Goal: Task Accomplishment & Management: Complete application form

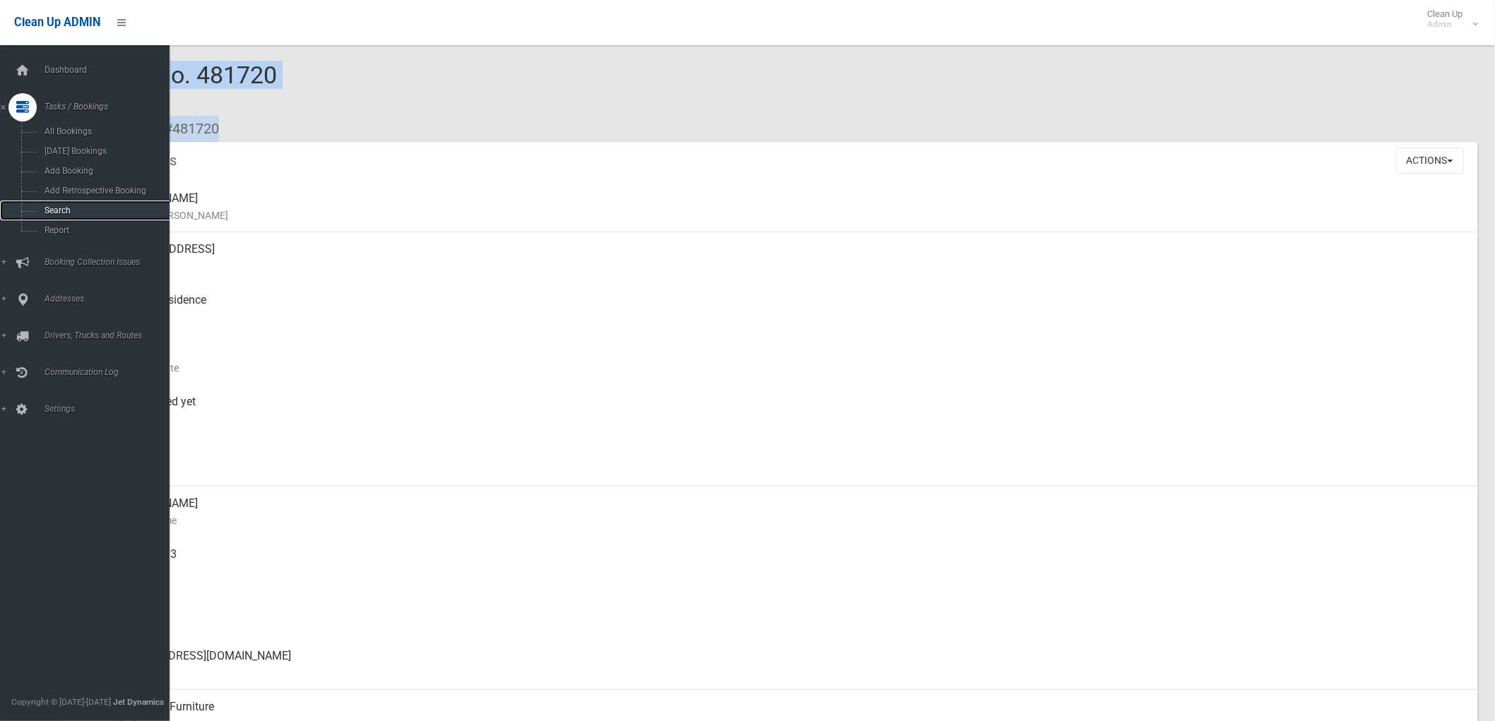
click at [36, 206] on link "Search" at bounding box center [91, 211] width 182 height 20
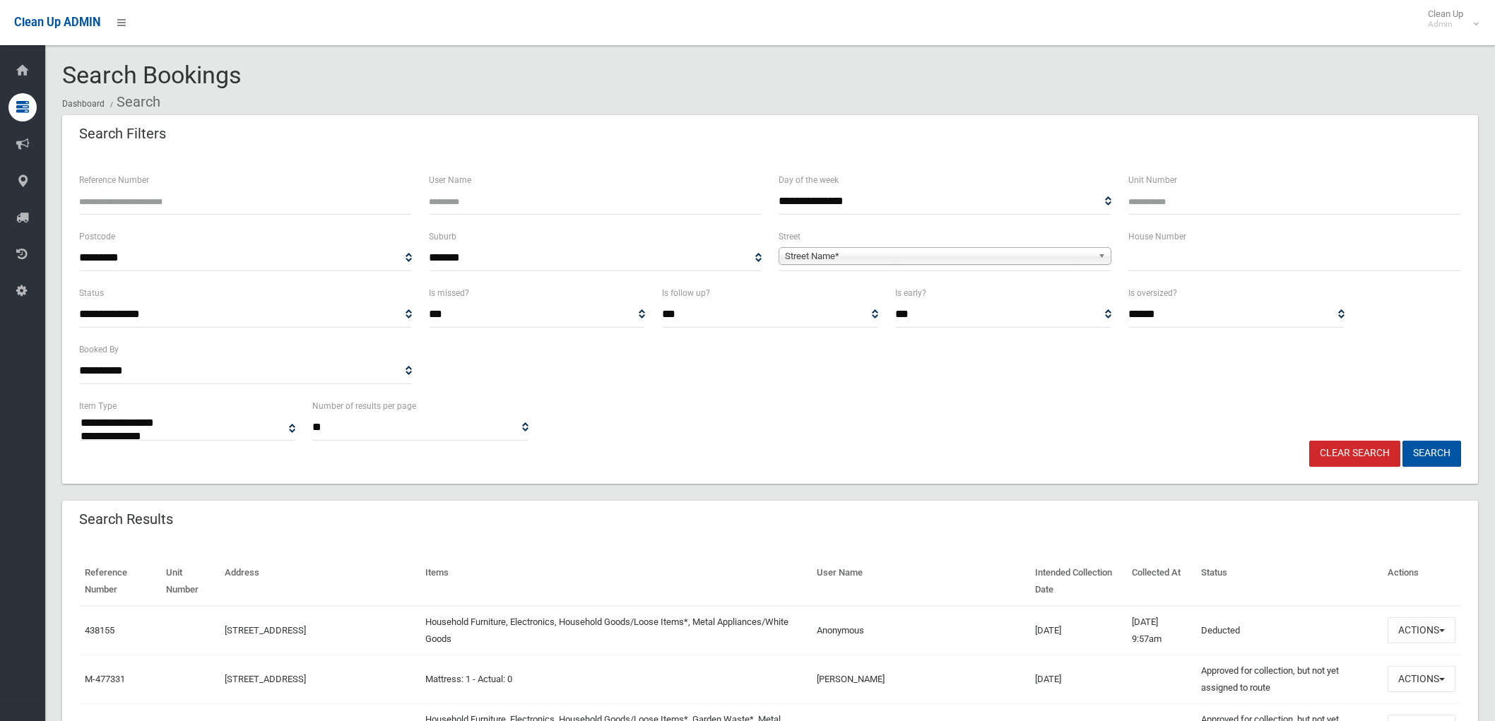
select select
click at [1222, 271] on div "House Number" at bounding box center [1295, 256] width 350 height 57
click at [1217, 264] on input "text" at bounding box center [1294, 258] width 333 height 26
type input "*"
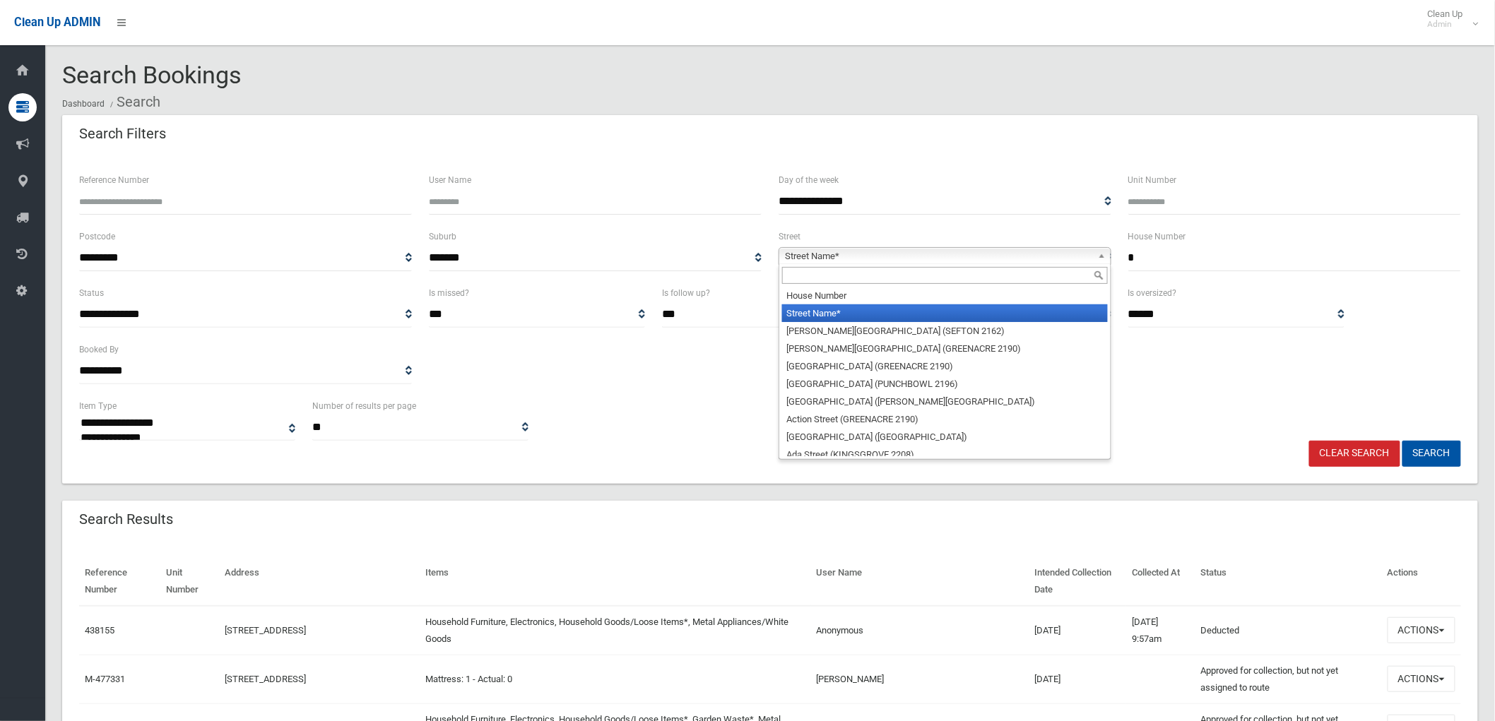
click at [959, 265] on div "Street Name* House Number Street Name* Abbott Avenue (SEFTON 2162) Abel Street …" at bounding box center [945, 256] width 333 height 18
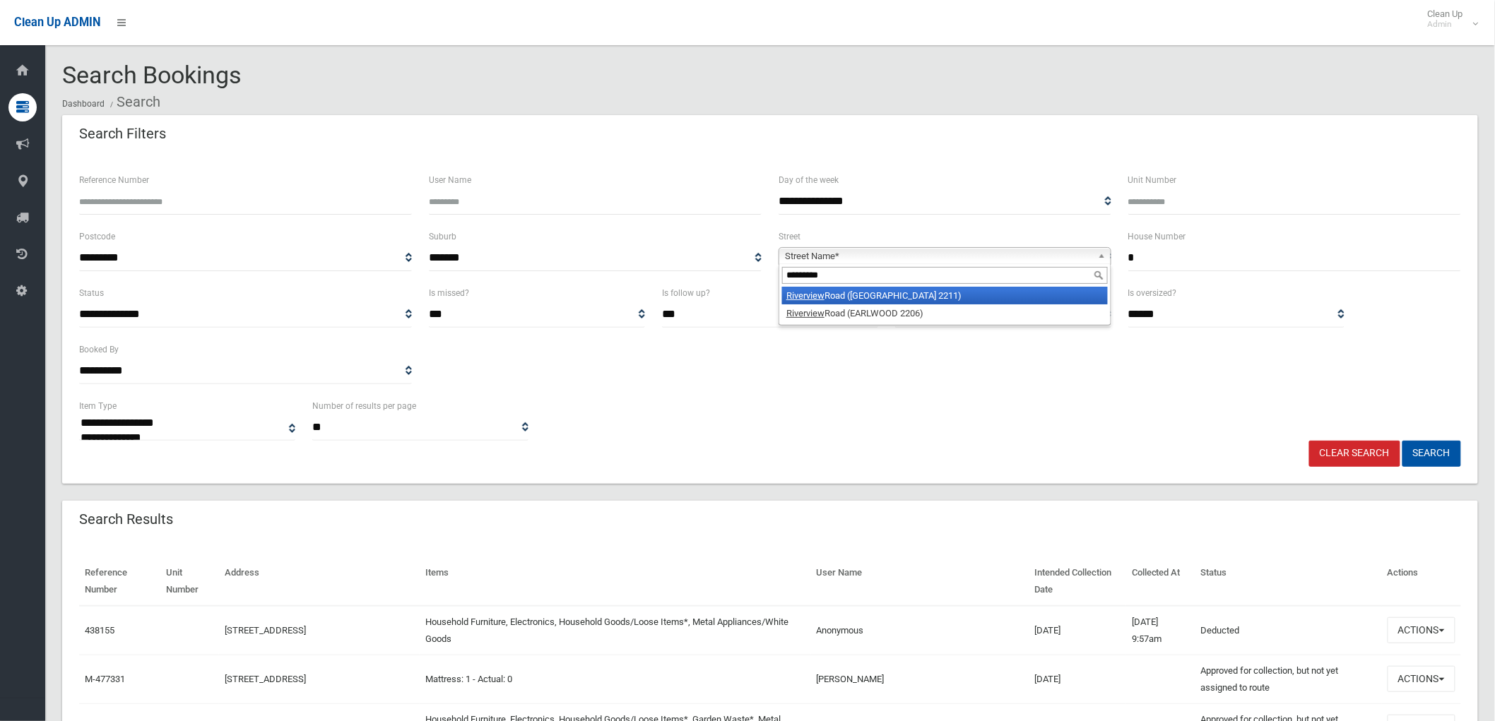
type input "*********"
click at [916, 298] on li "Riverview Road (PADSTOW HEIGHTS 2211)" at bounding box center [945, 296] width 326 height 18
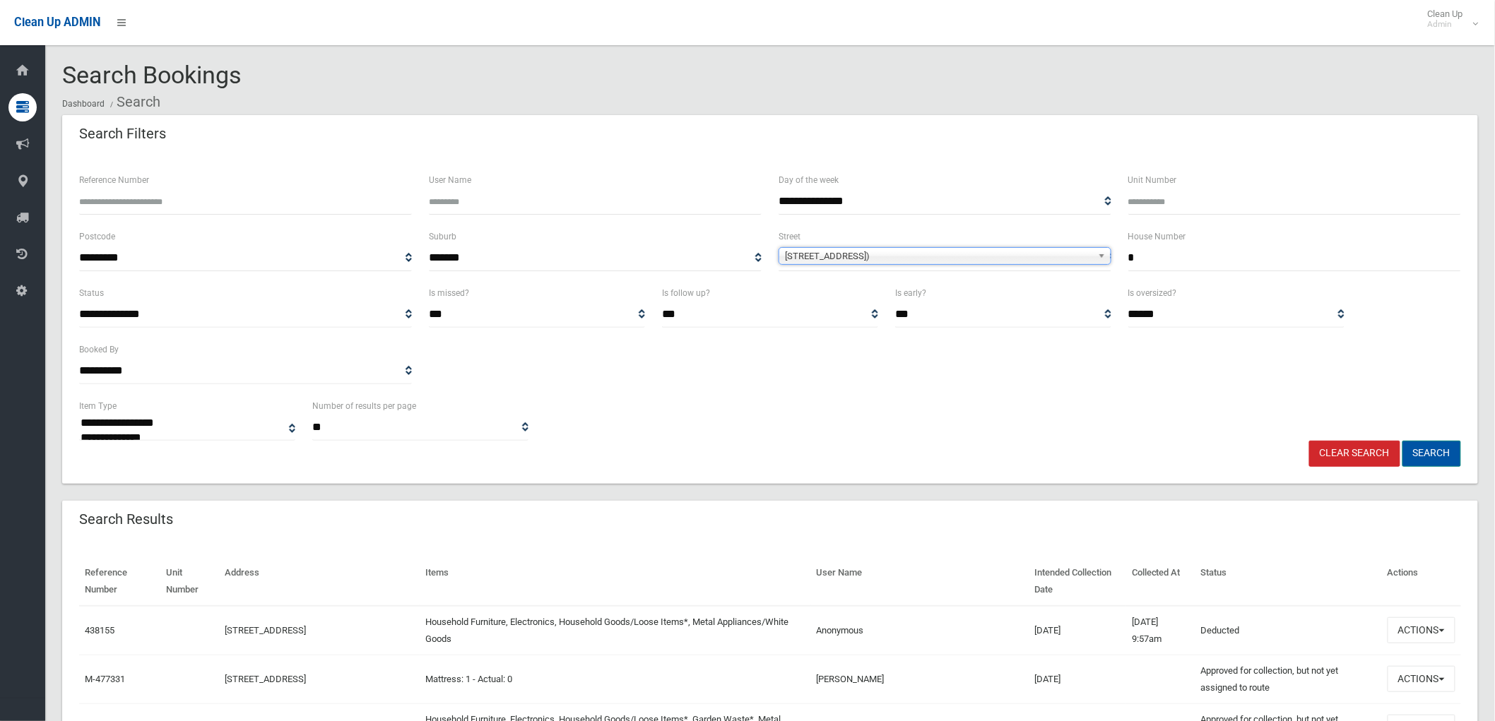
click at [1447, 456] on button "Search" at bounding box center [1431, 454] width 59 height 26
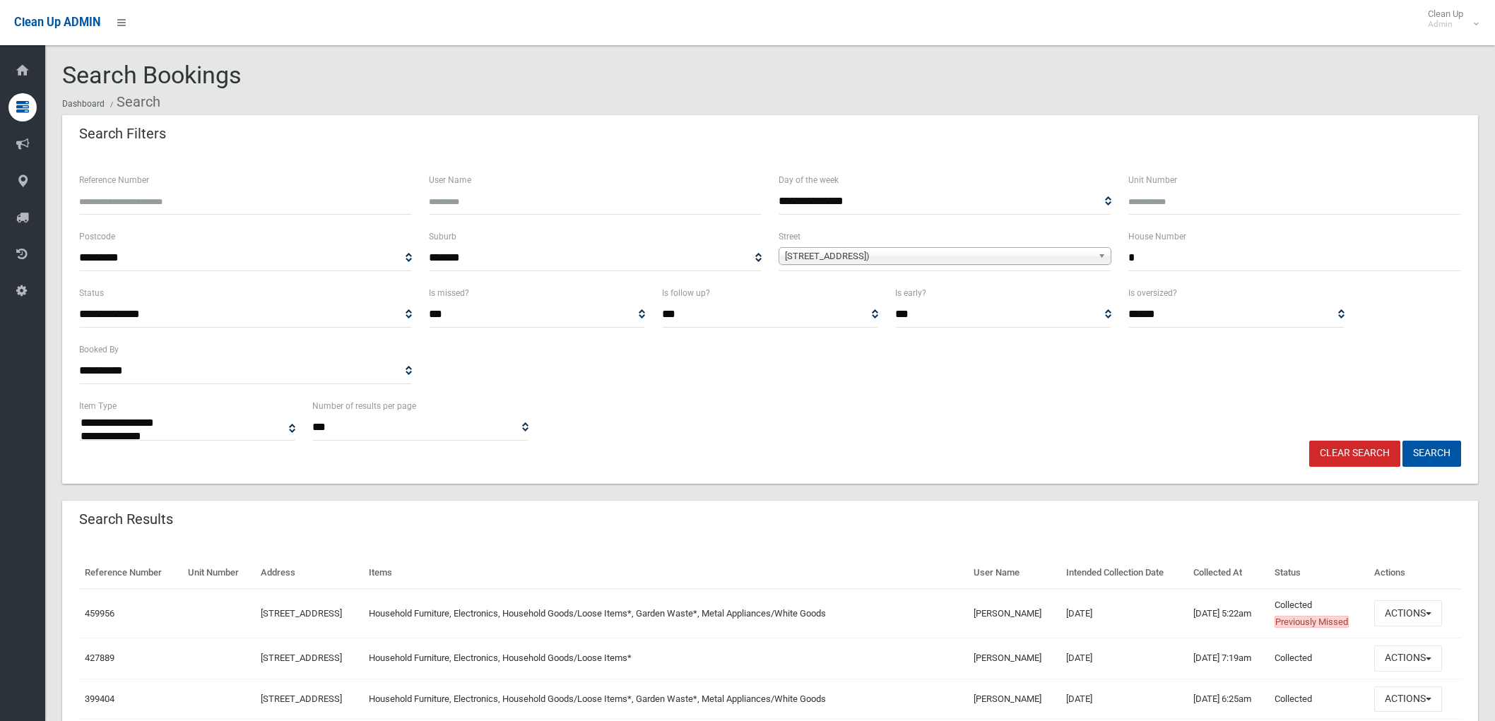
select select
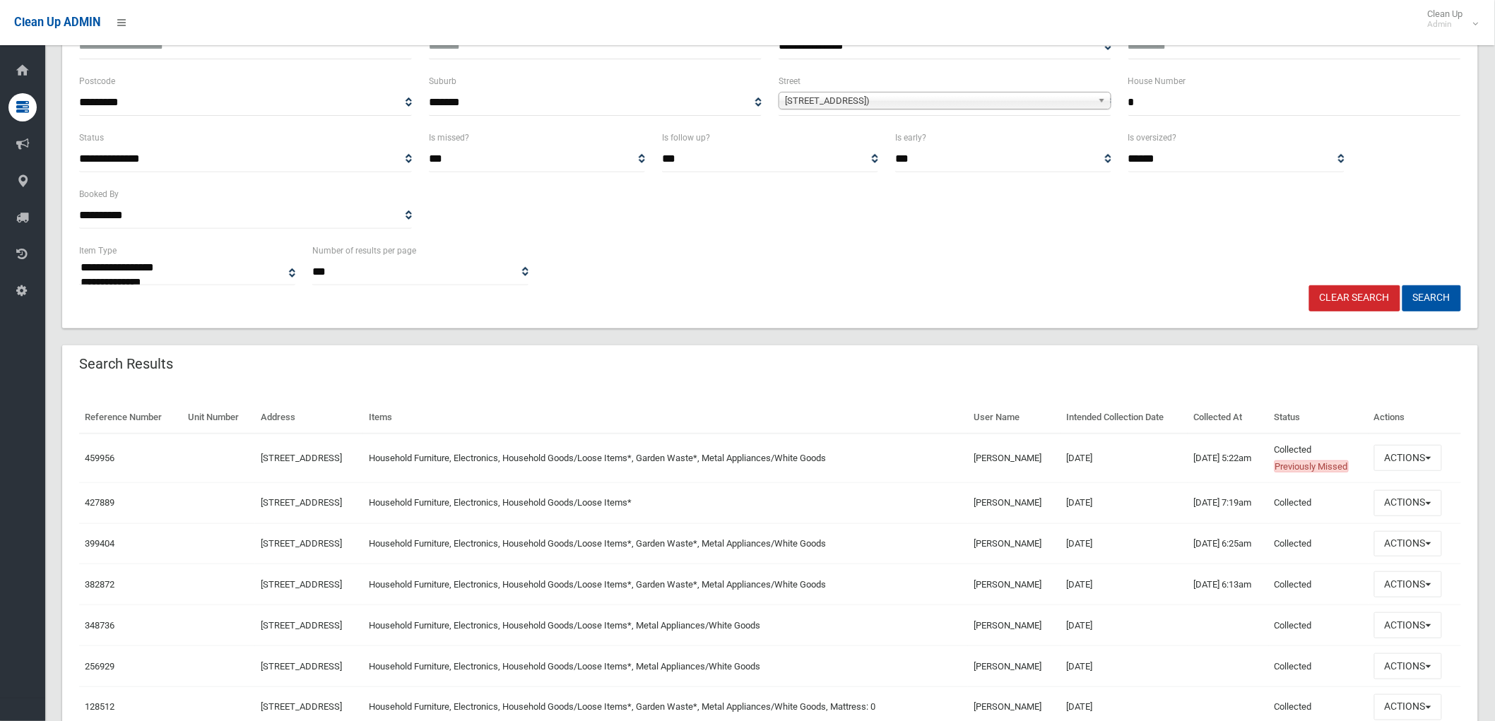
scroll to position [157, 0]
click at [1395, 502] on button "Actions" at bounding box center [1408, 502] width 68 height 26
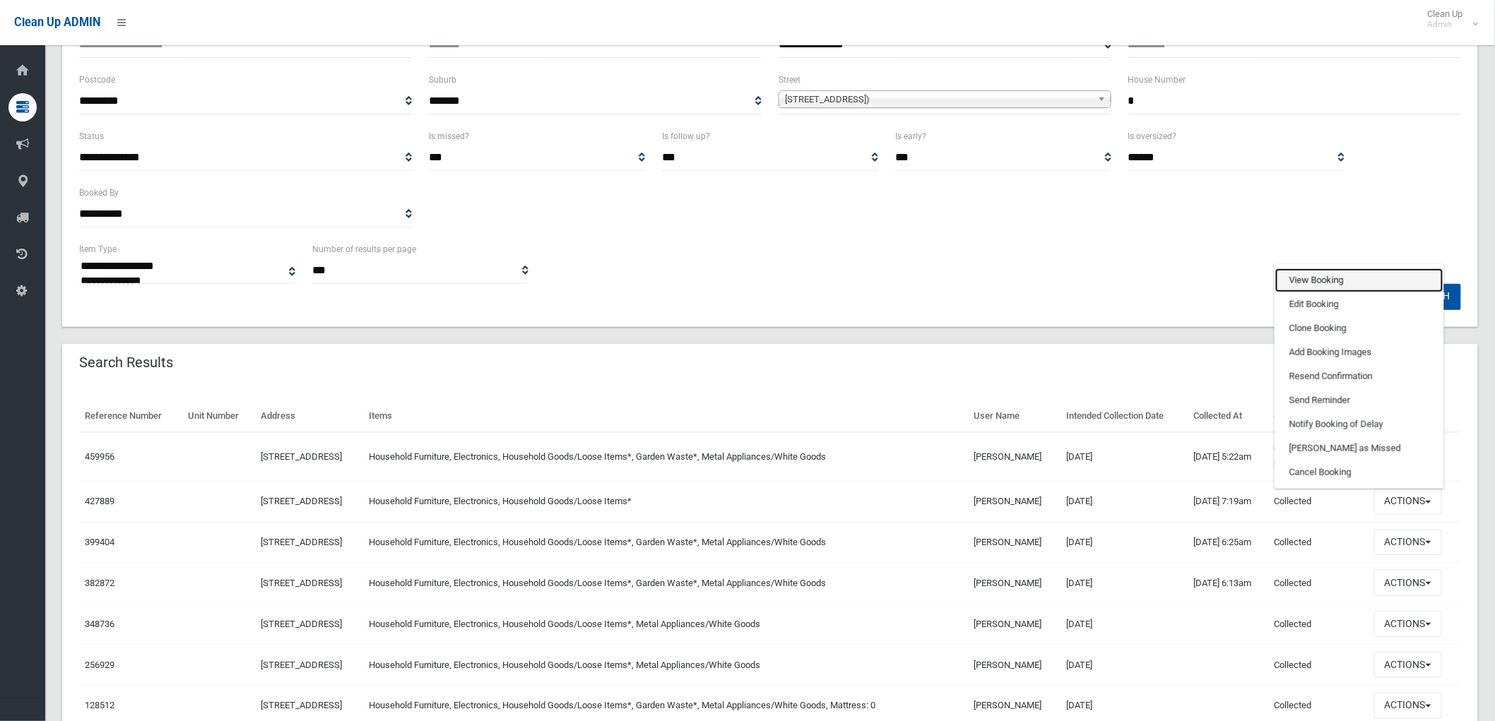
click at [1332, 278] on link "View Booking" at bounding box center [1359, 280] width 168 height 24
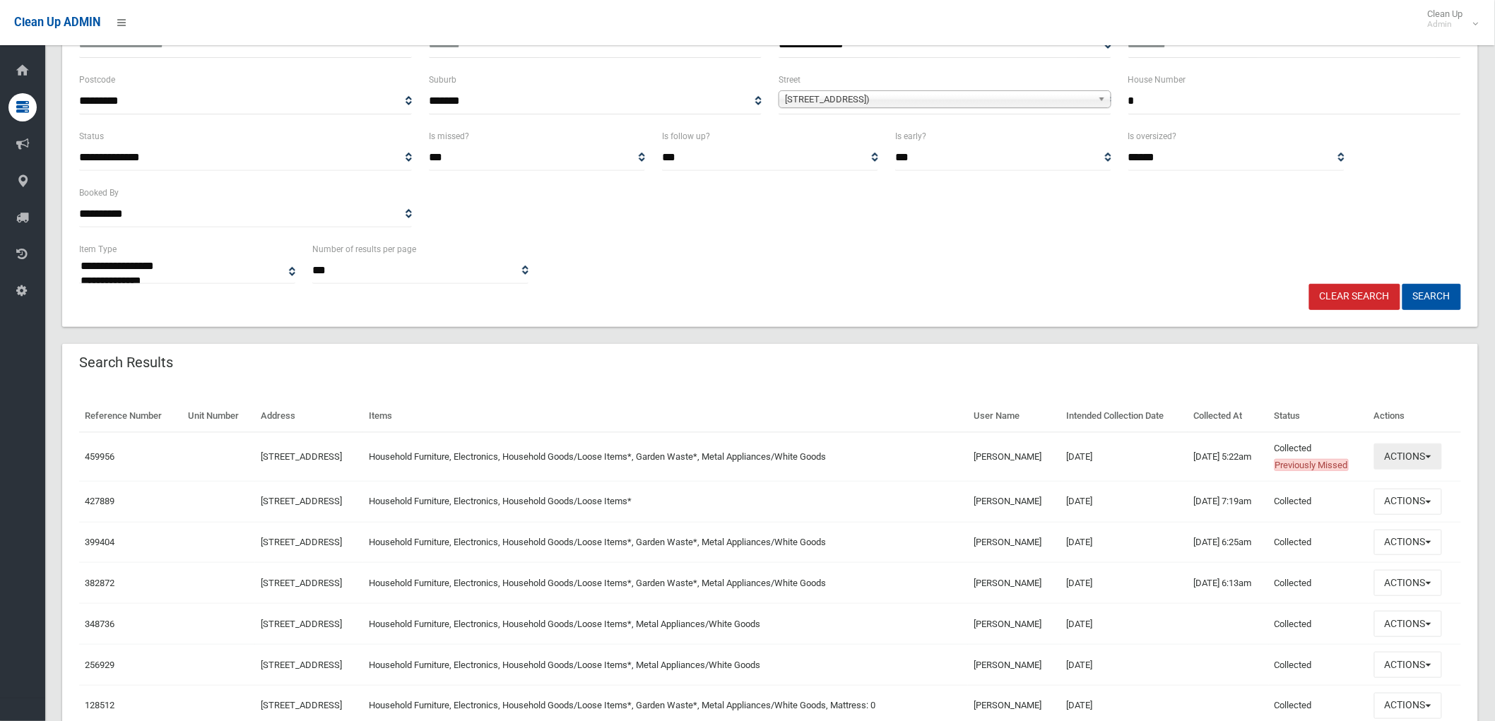
click at [1404, 457] on button "Actions" at bounding box center [1408, 457] width 68 height 26
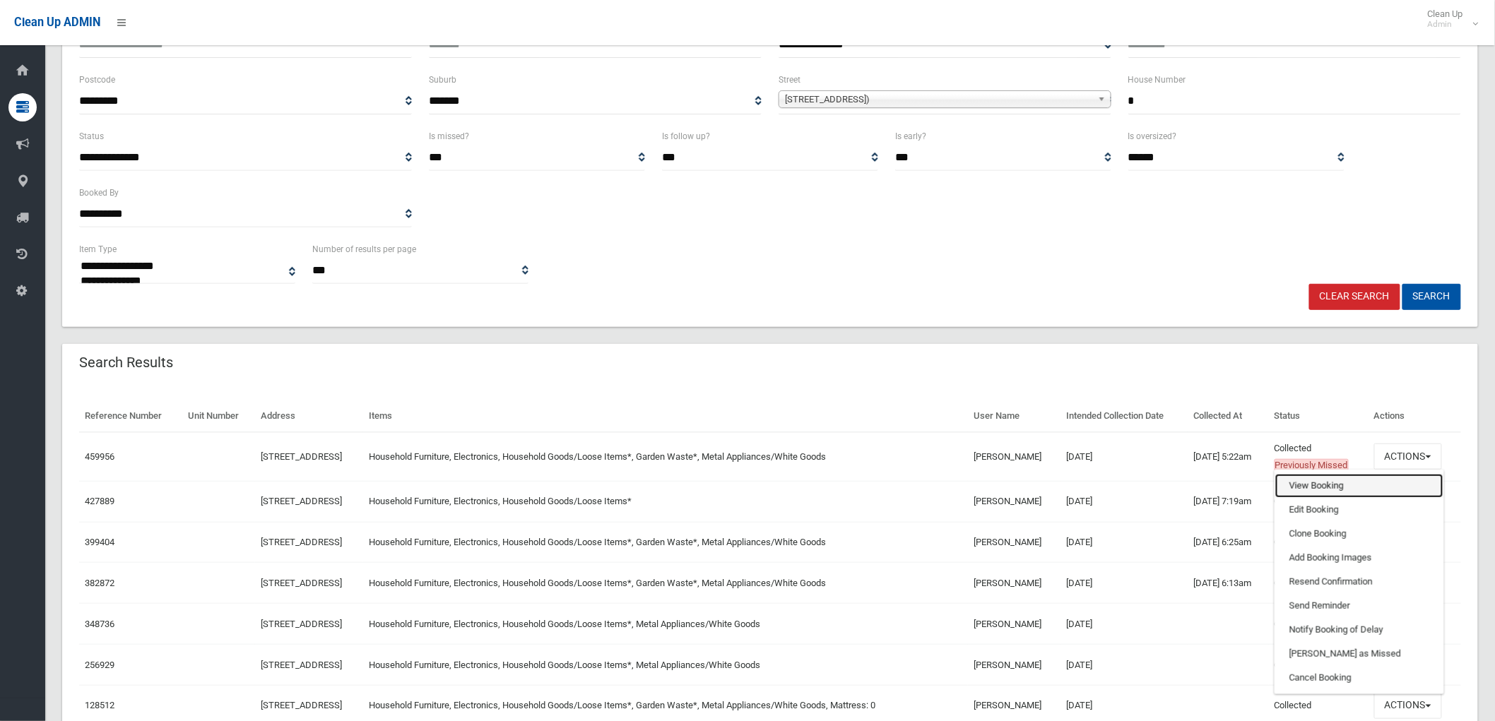
click at [1372, 486] on link "View Booking" at bounding box center [1359, 486] width 168 height 24
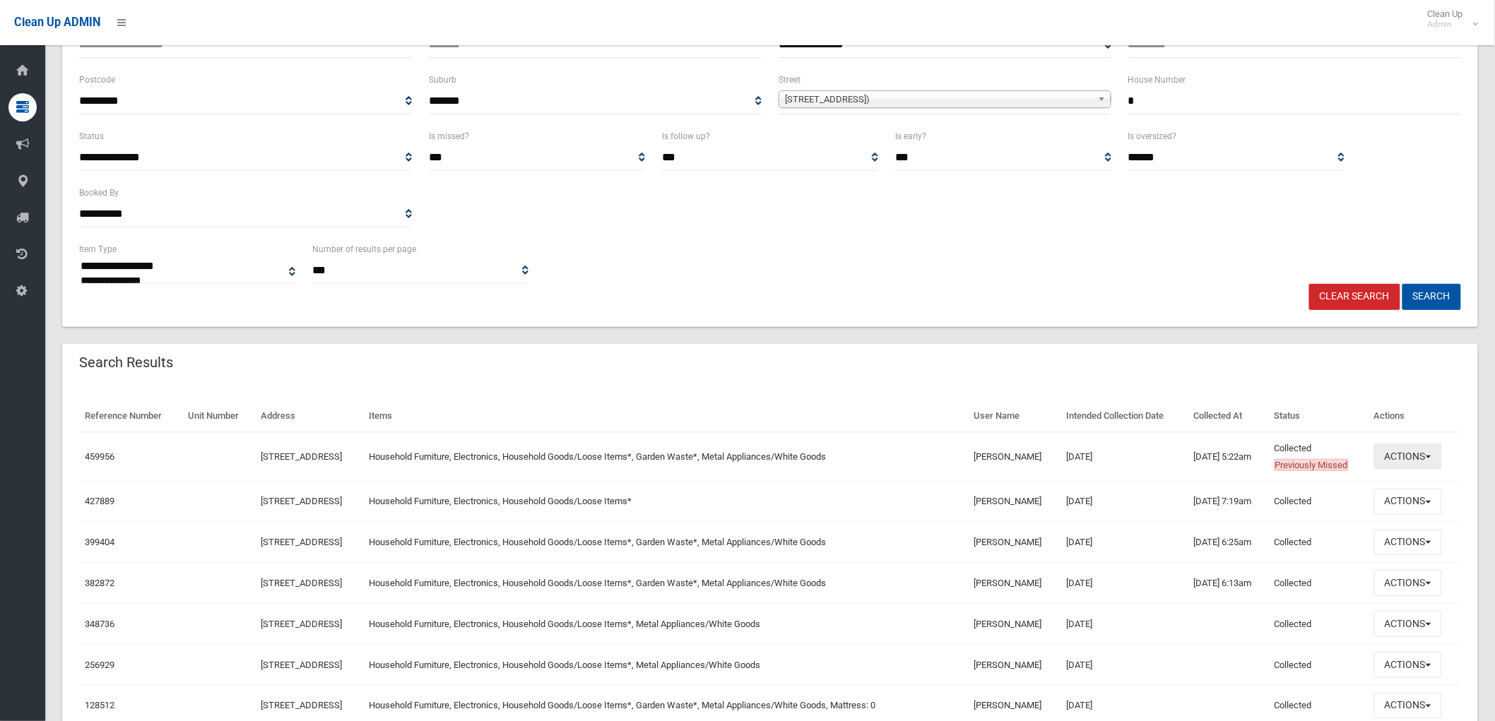
click at [1426, 454] on button "Actions" at bounding box center [1408, 457] width 68 height 26
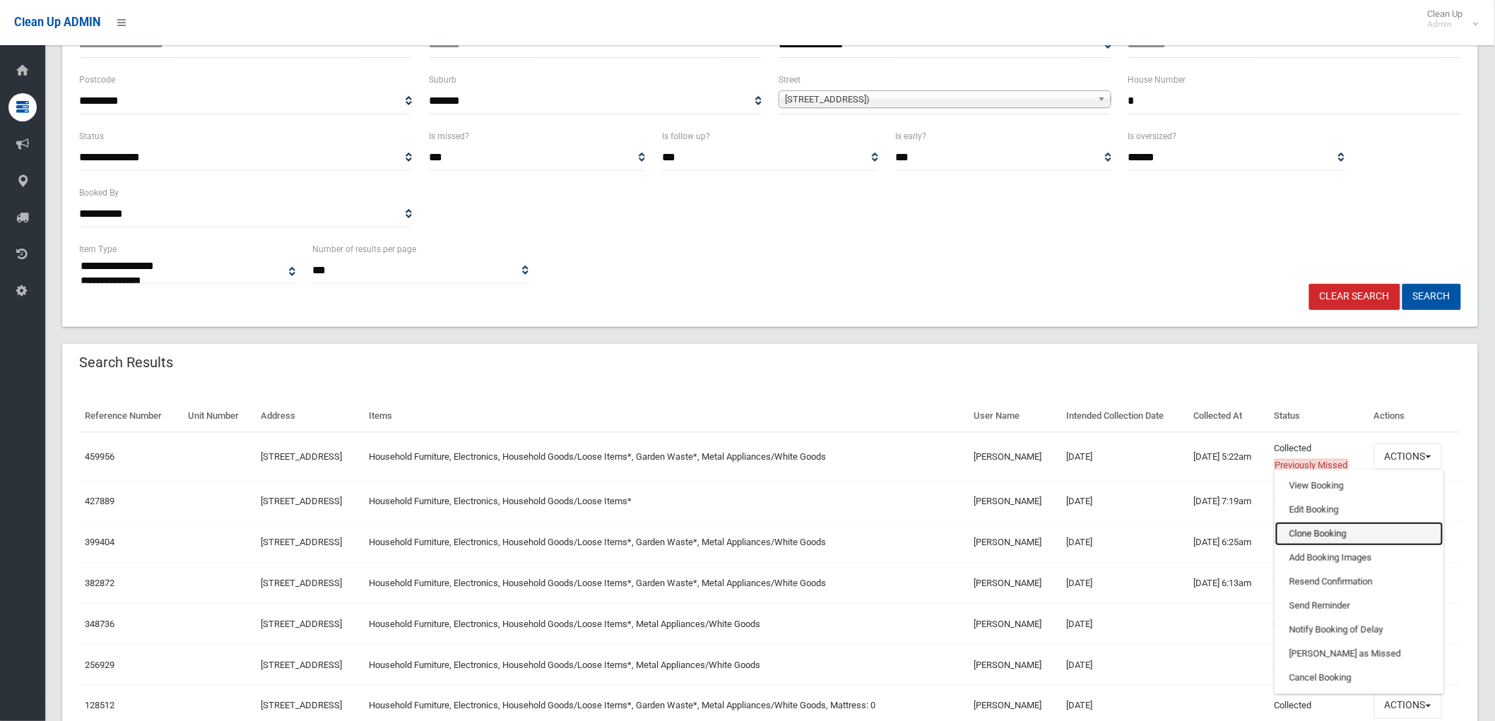
click at [1354, 531] on link "Clone Booking" at bounding box center [1359, 534] width 168 height 24
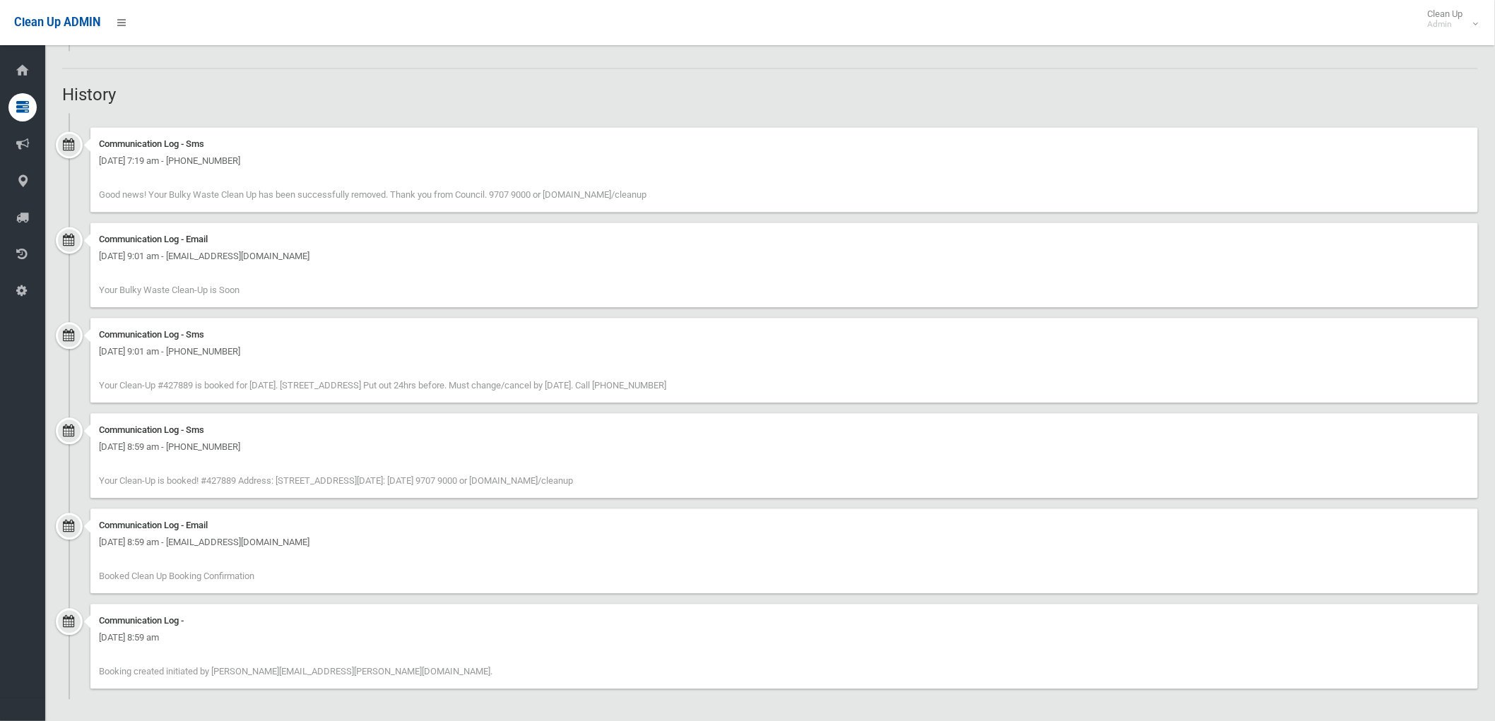
scroll to position [1138, 0]
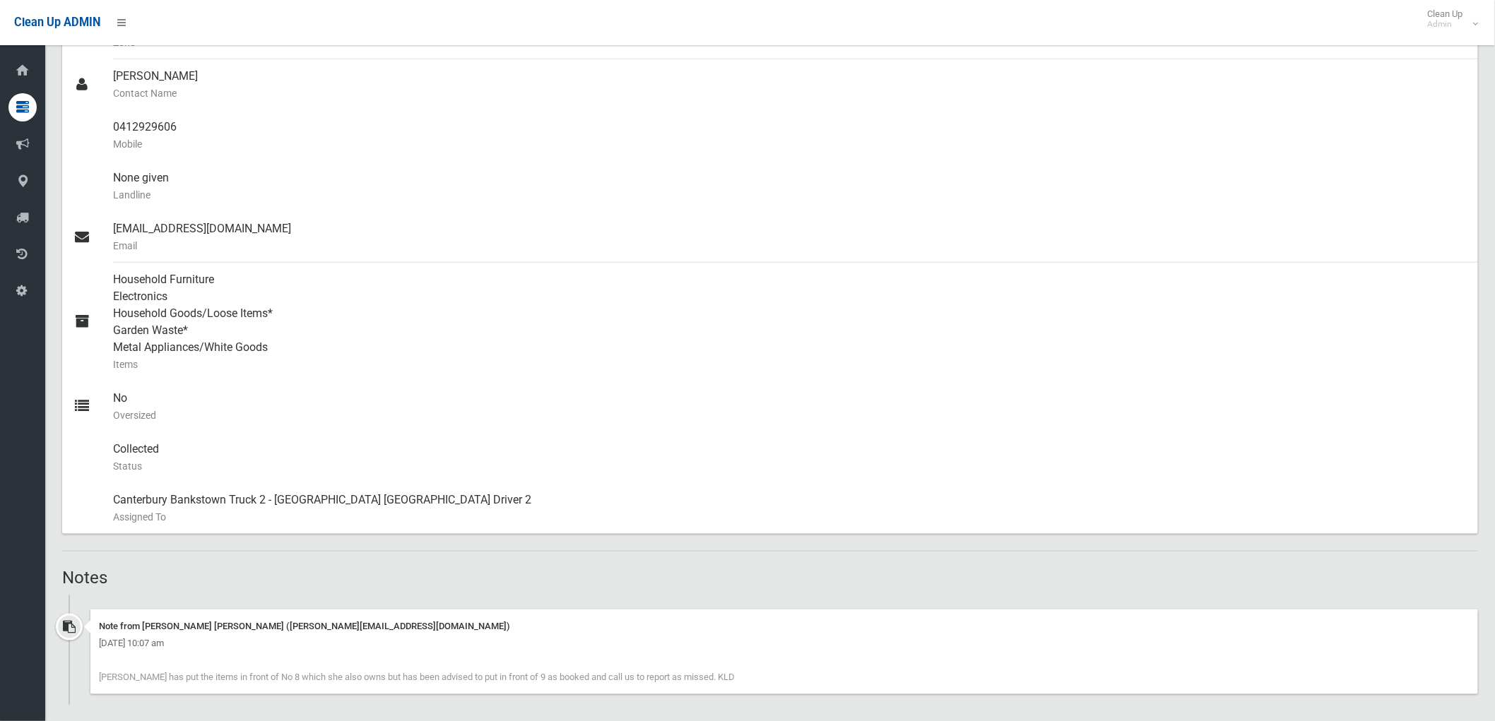
scroll to position [392, 0]
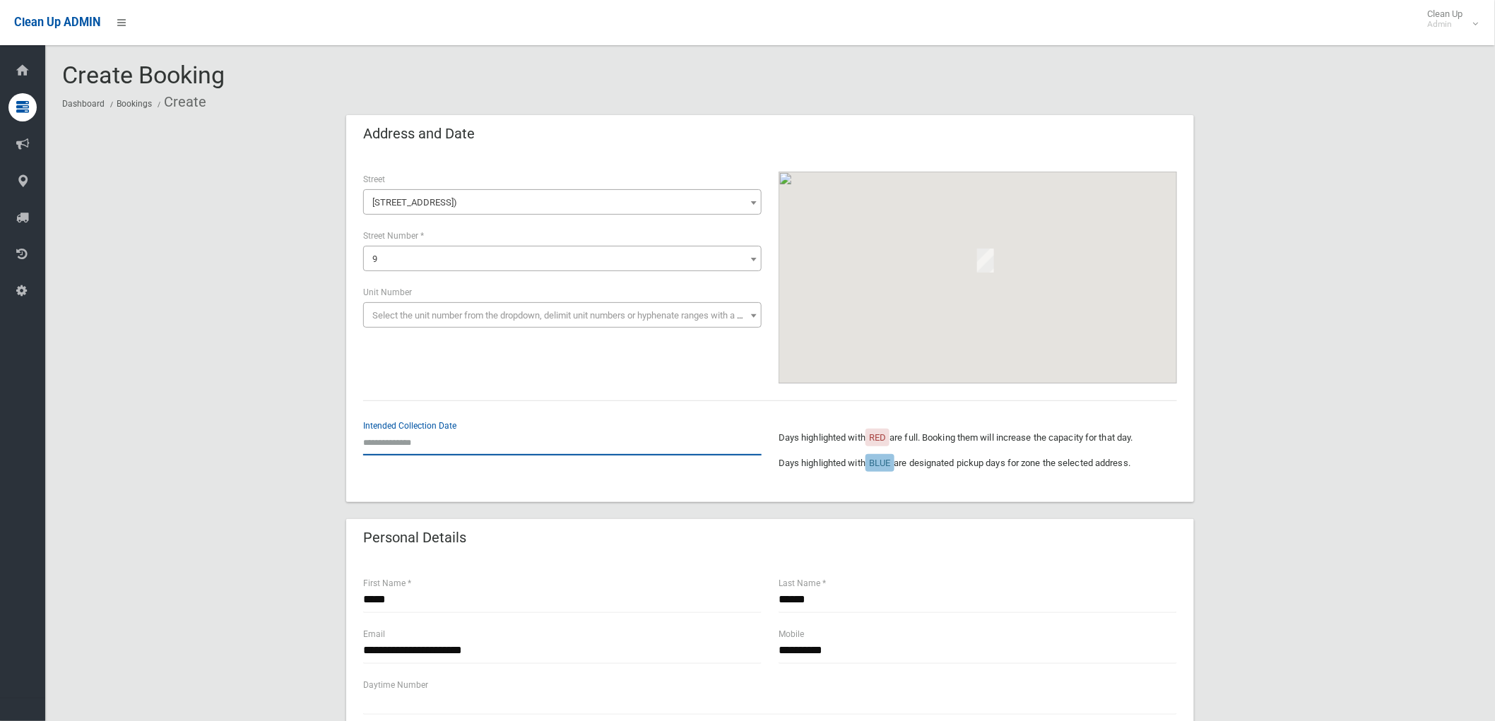
click at [430, 443] on input "text" at bounding box center [562, 443] width 398 height 26
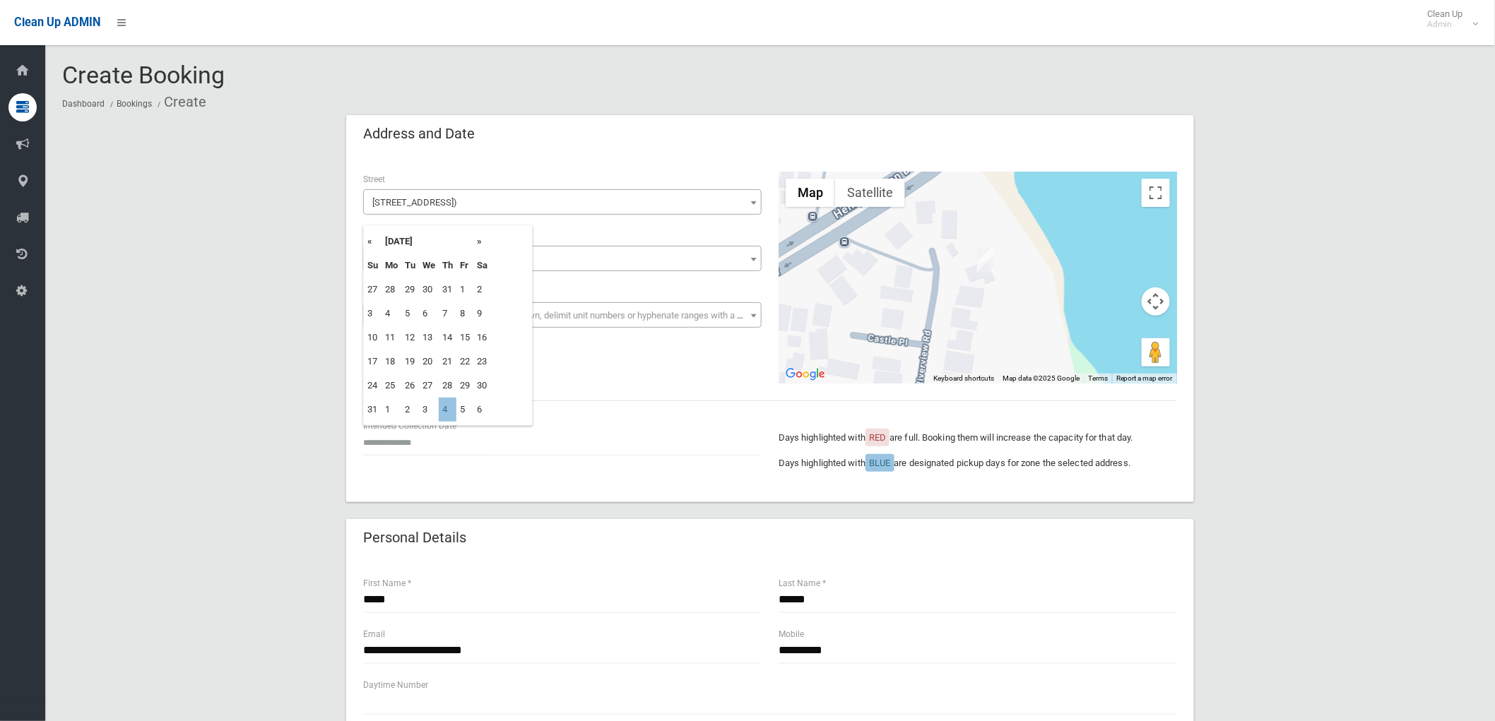
click at [386, 86] on div "Create Booking Dashboard Bookings Create" at bounding box center [770, 88] width 1416 height 53
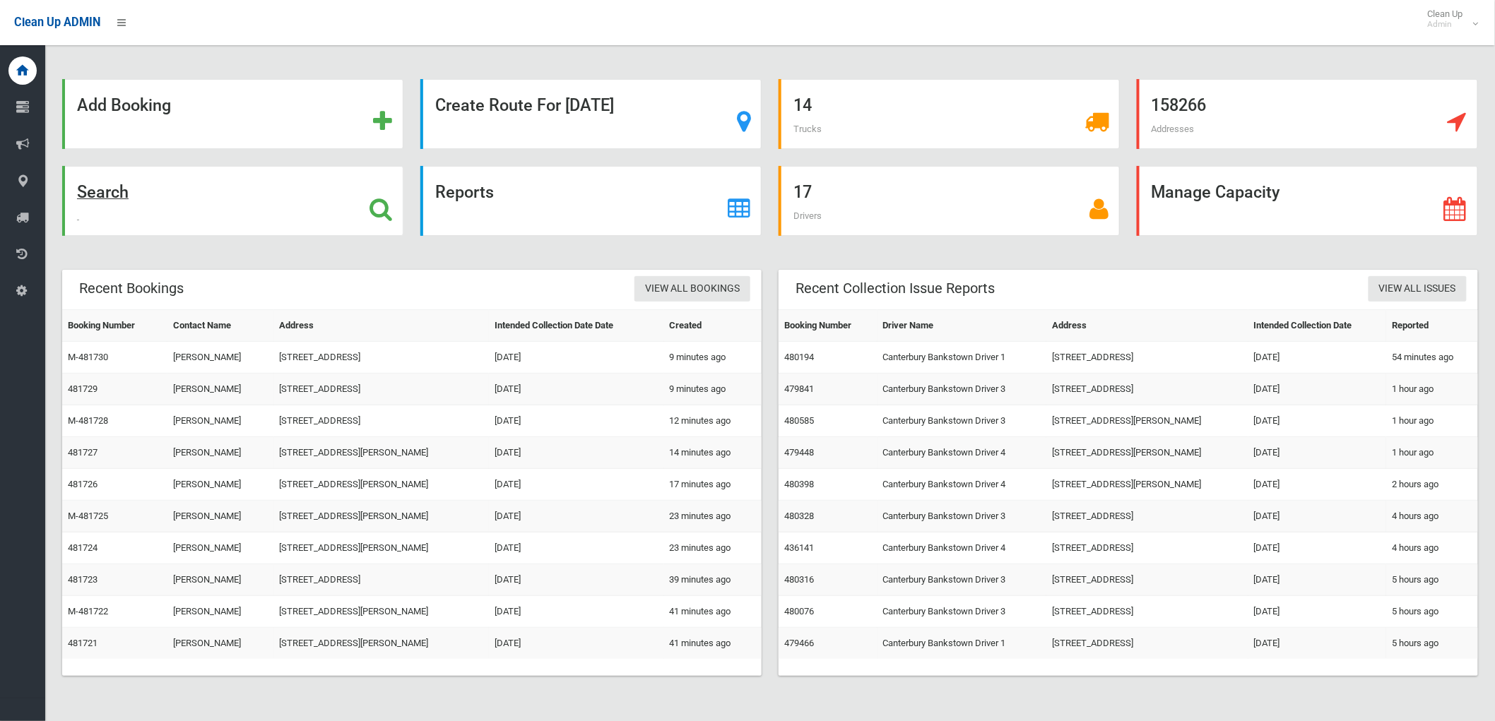
click at [305, 208] on div "Search" at bounding box center [232, 201] width 341 height 70
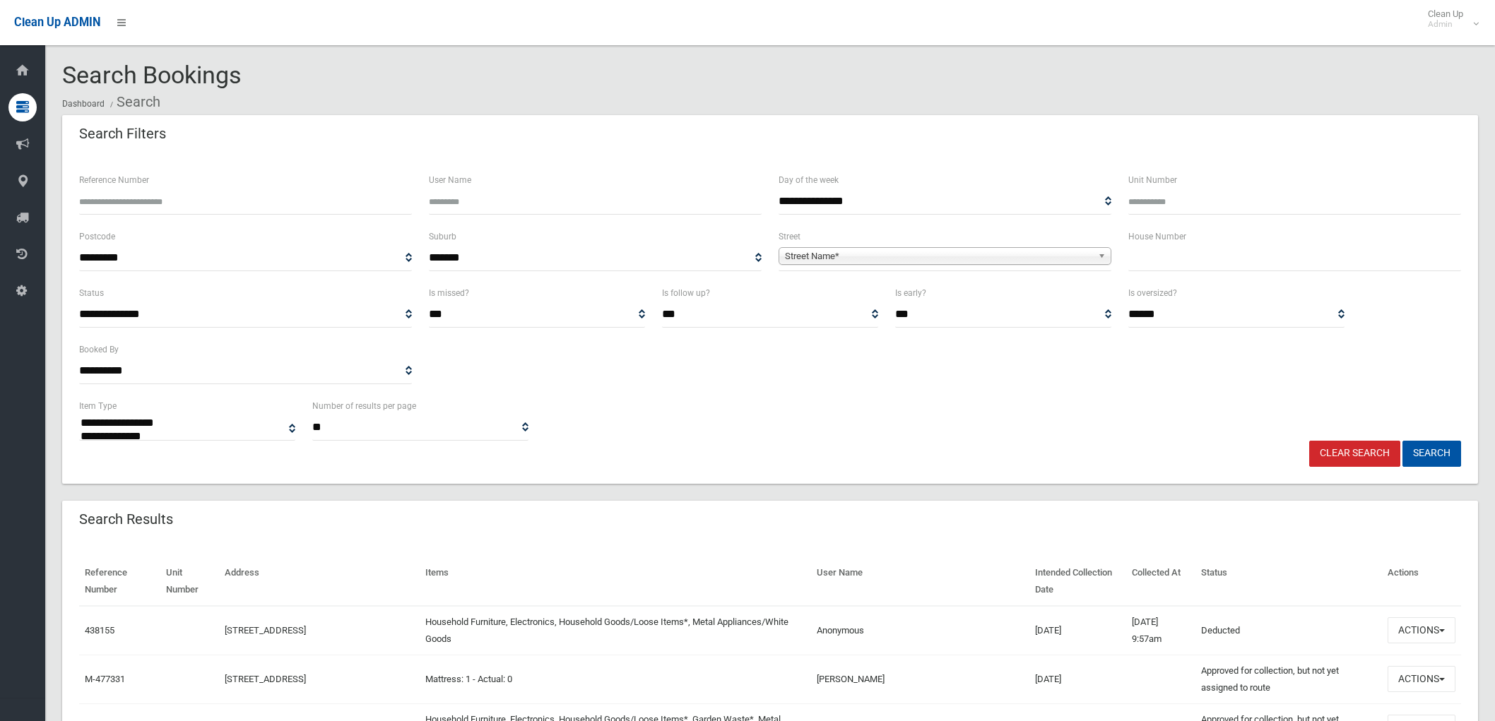
select select
click at [1215, 256] on input "text" at bounding box center [1294, 258] width 333 height 26
type input "*"
click at [1087, 258] on span "Street Name*" at bounding box center [938, 256] width 307 height 17
type input "*********"
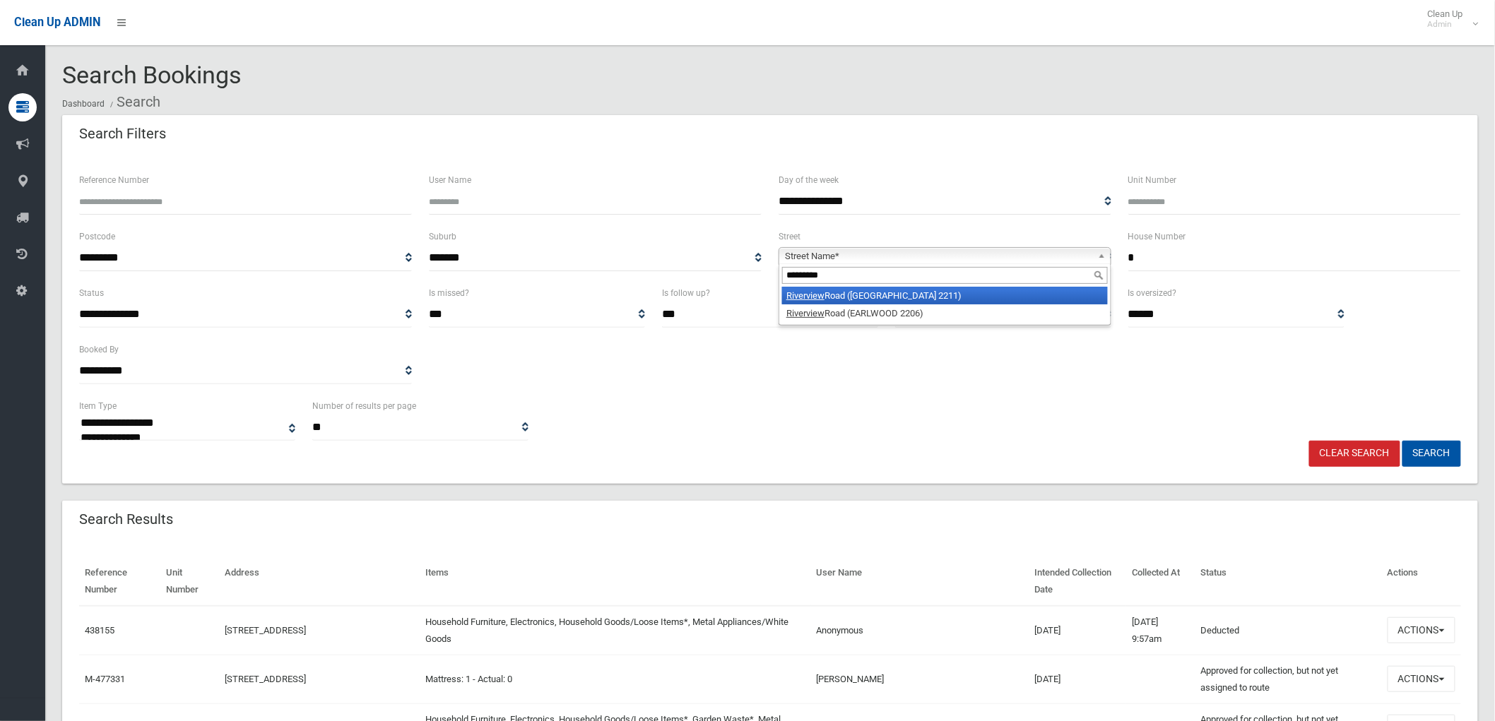
click at [1029, 295] on li "Riverview Road (PADSTOW HEIGHTS 2211)" at bounding box center [945, 296] width 326 height 18
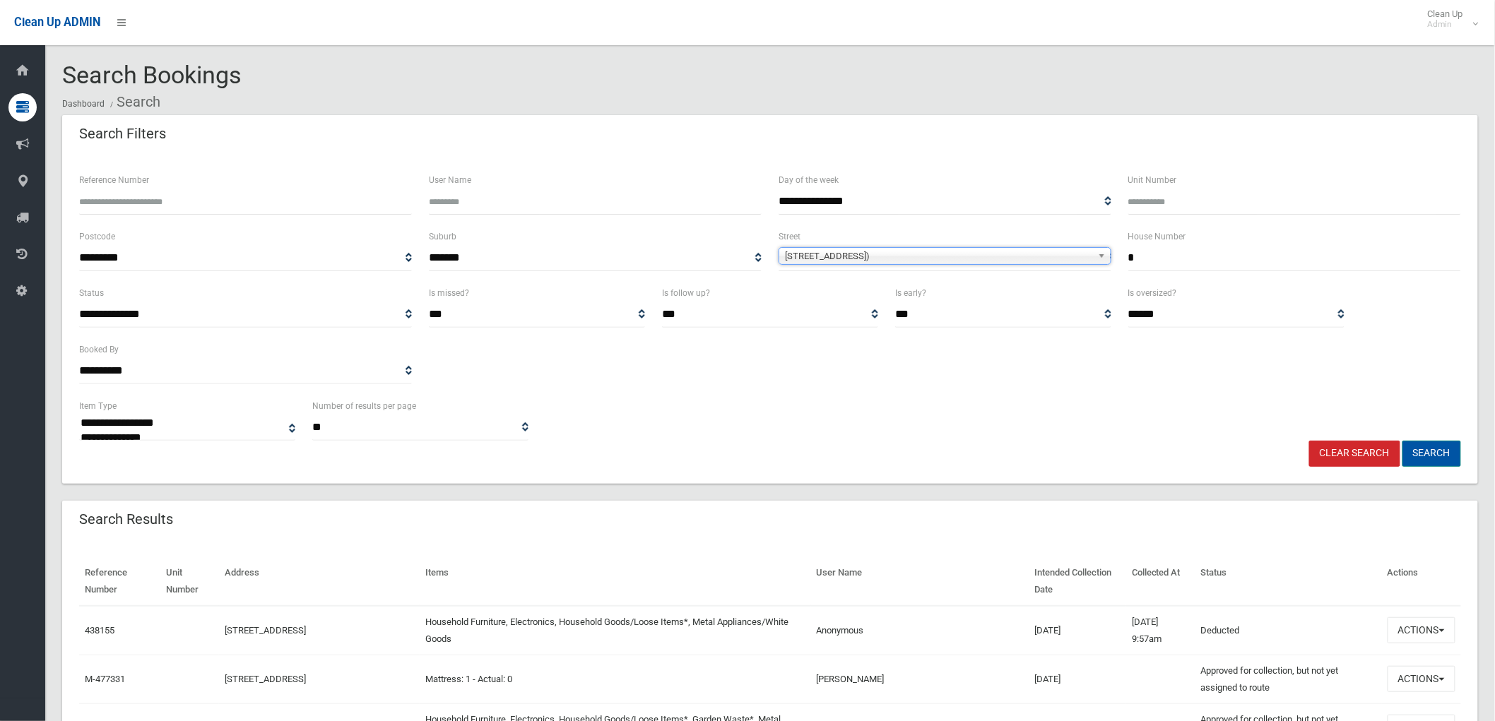
click at [1427, 457] on button "Search" at bounding box center [1431, 454] width 59 height 26
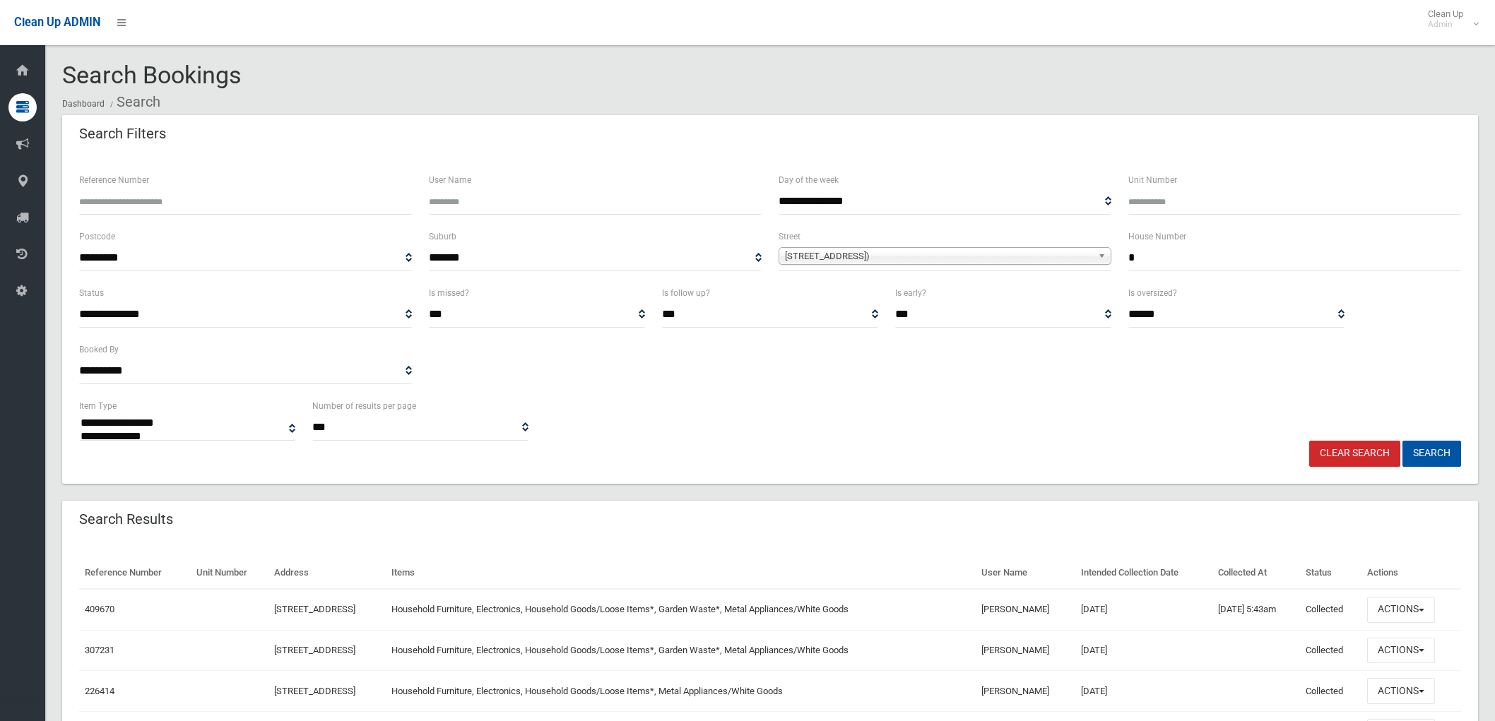
select select
click at [1426, 609] on button "Actions" at bounding box center [1401, 610] width 68 height 26
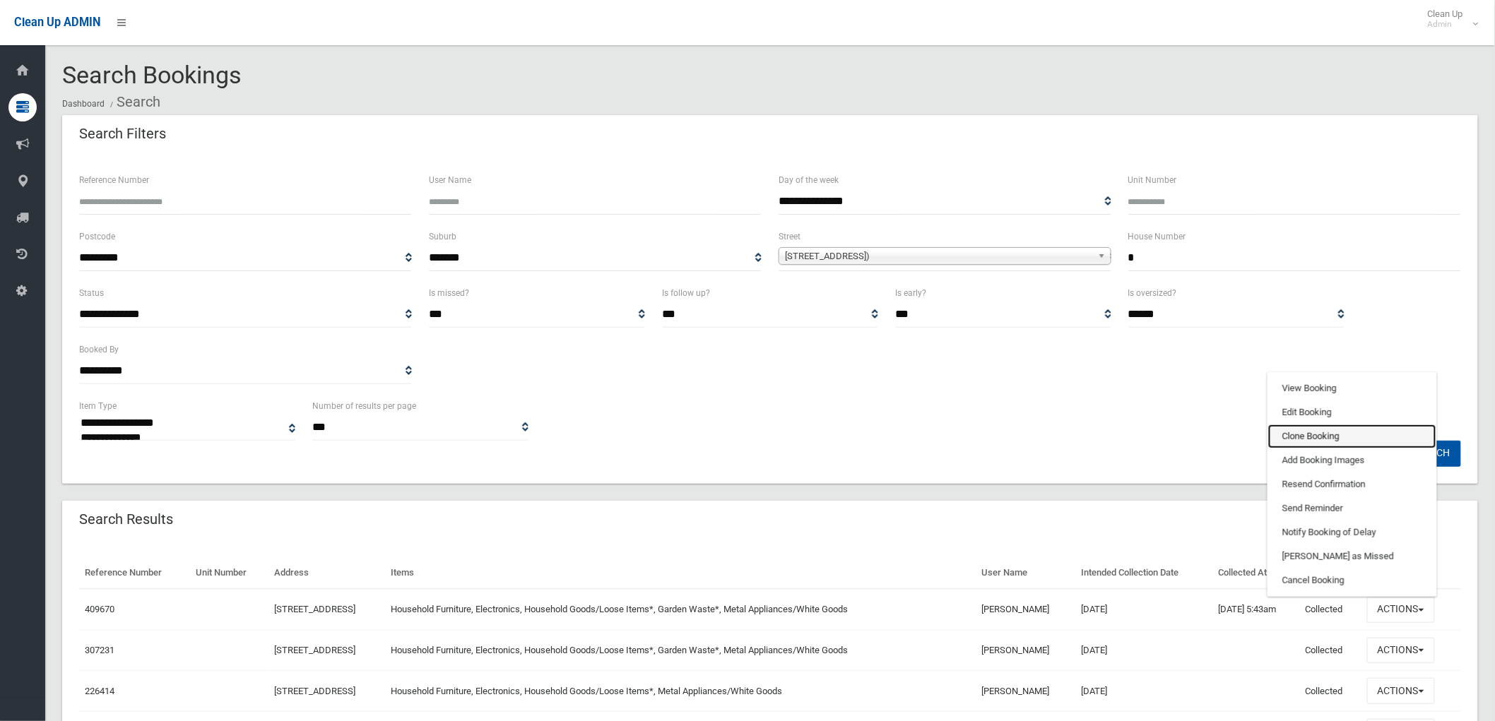
click at [1316, 429] on link "Clone Booking" at bounding box center [1352, 437] width 168 height 24
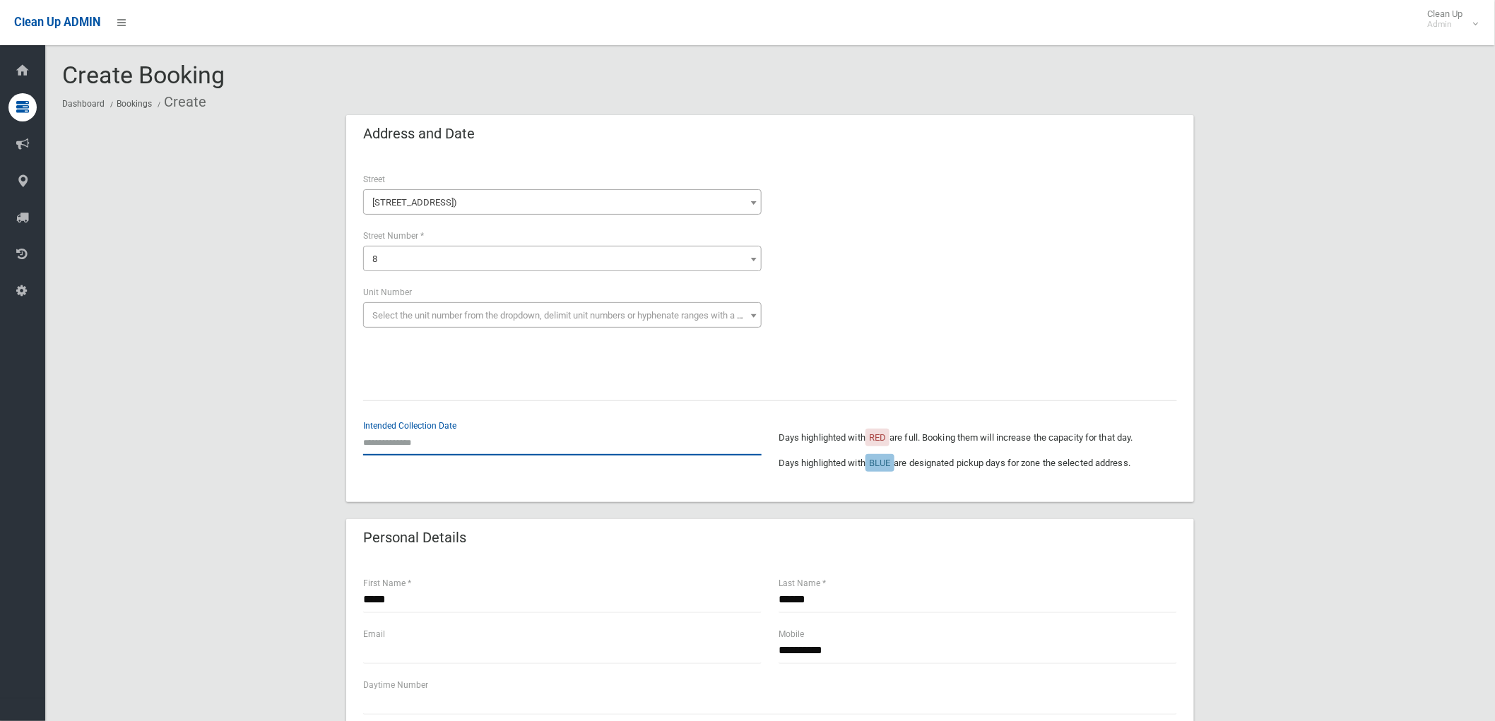
click at [399, 451] on input "text" at bounding box center [562, 443] width 398 height 26
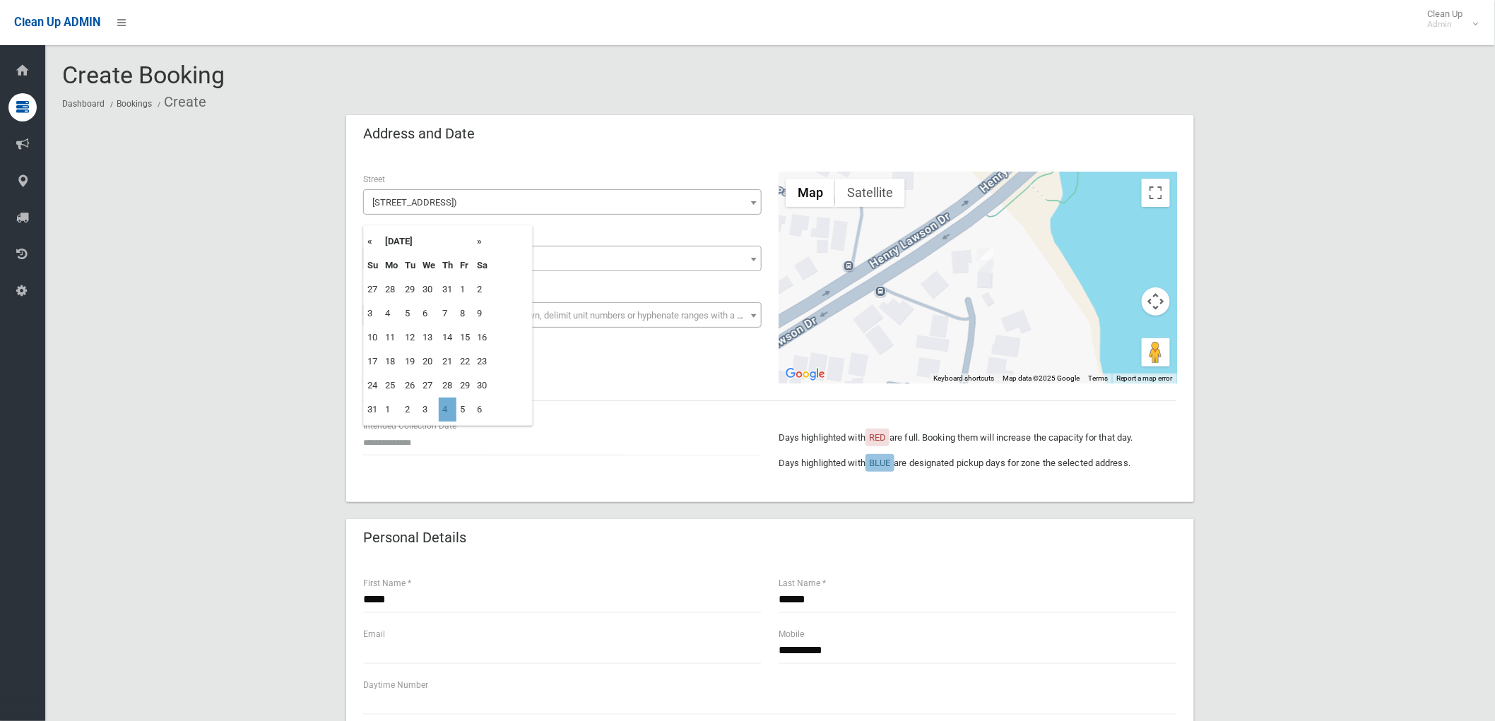
click at [445, 410] on td "4" at bounding box center [448, 410] width 18 height 24
type input "**********"
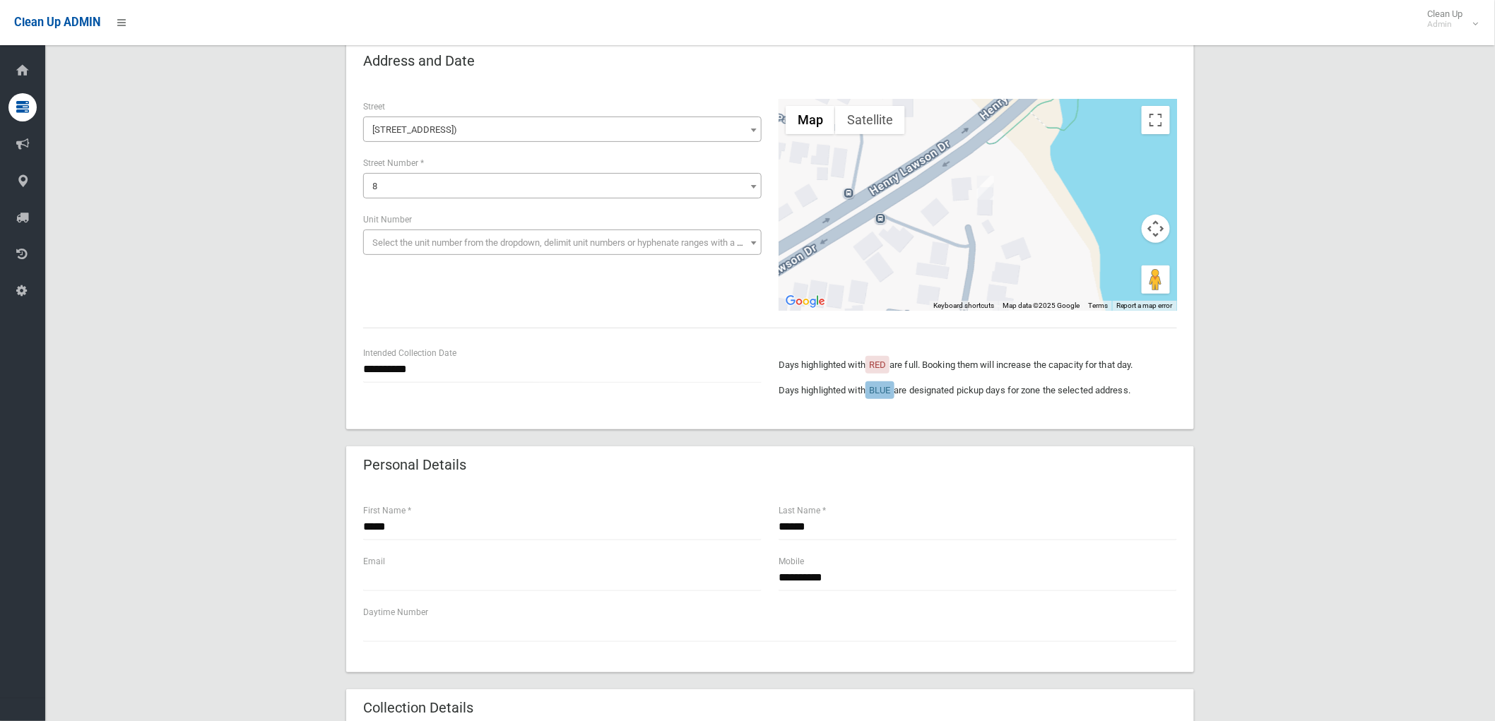
scroll to position [157, 0]
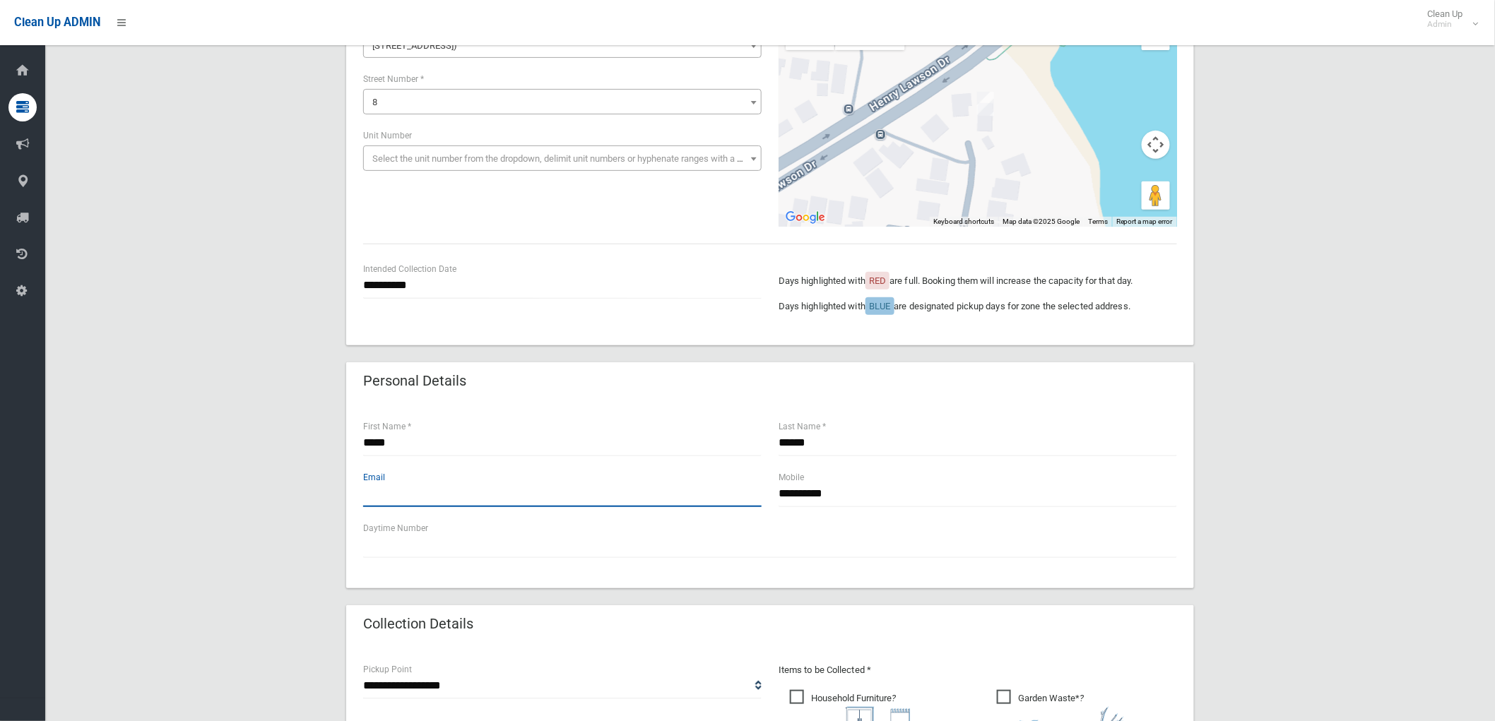
click at [499, 487] on input "text" at bounding box center [562, 494] width 398 height 26
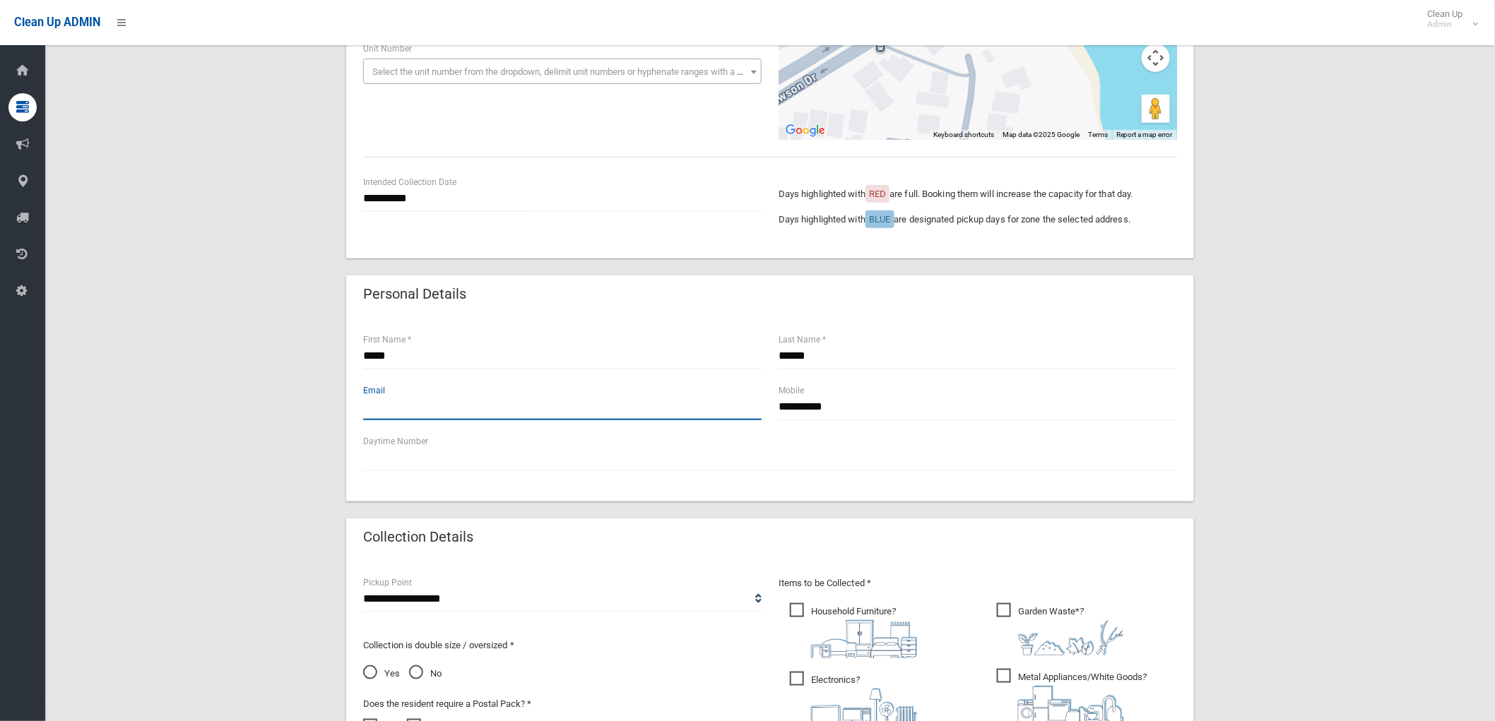
scroll to position [392, 0]
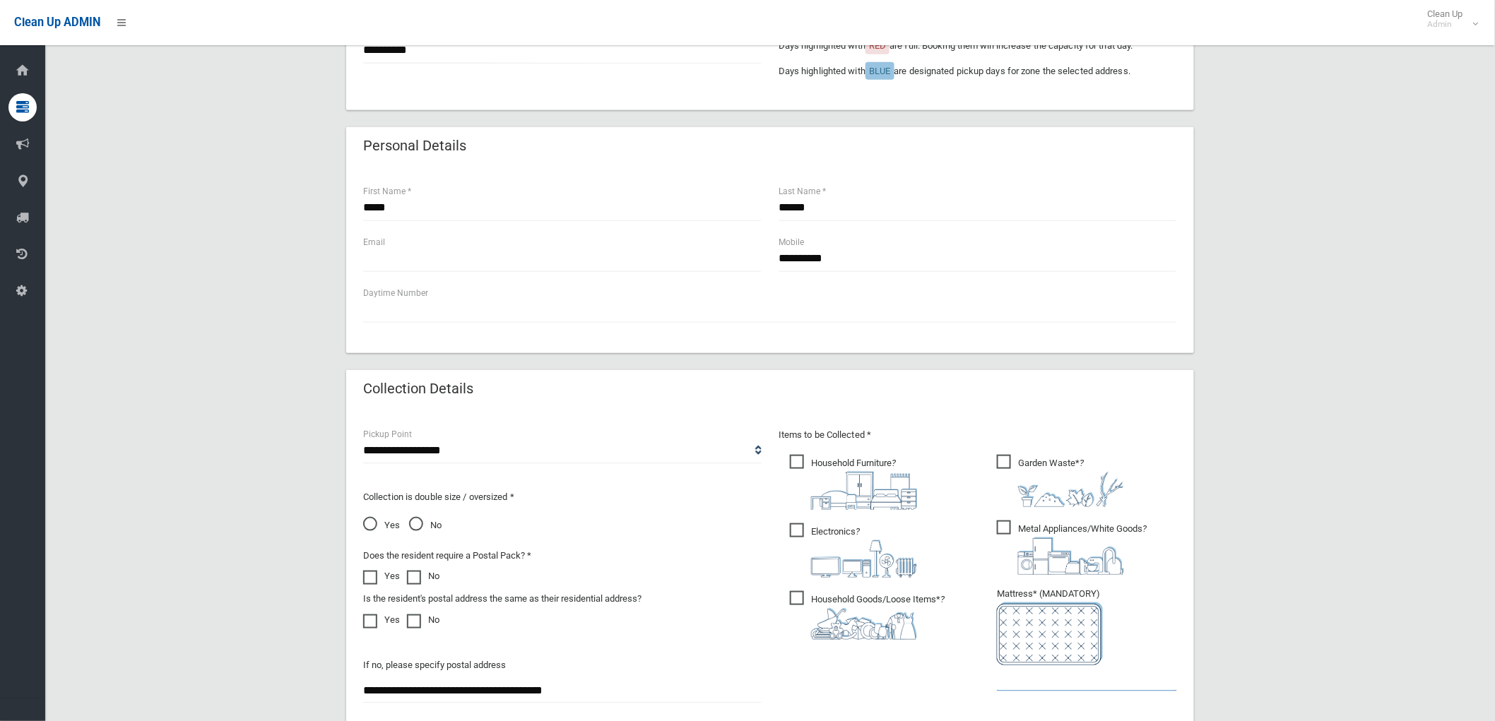
click at [1016, 676] on input "text" at bounding box center [1087, 679] width 180 height 26
type input "*"
click at [471, 266] on input "text" at bounding box center [562, 259] width 398 height 26
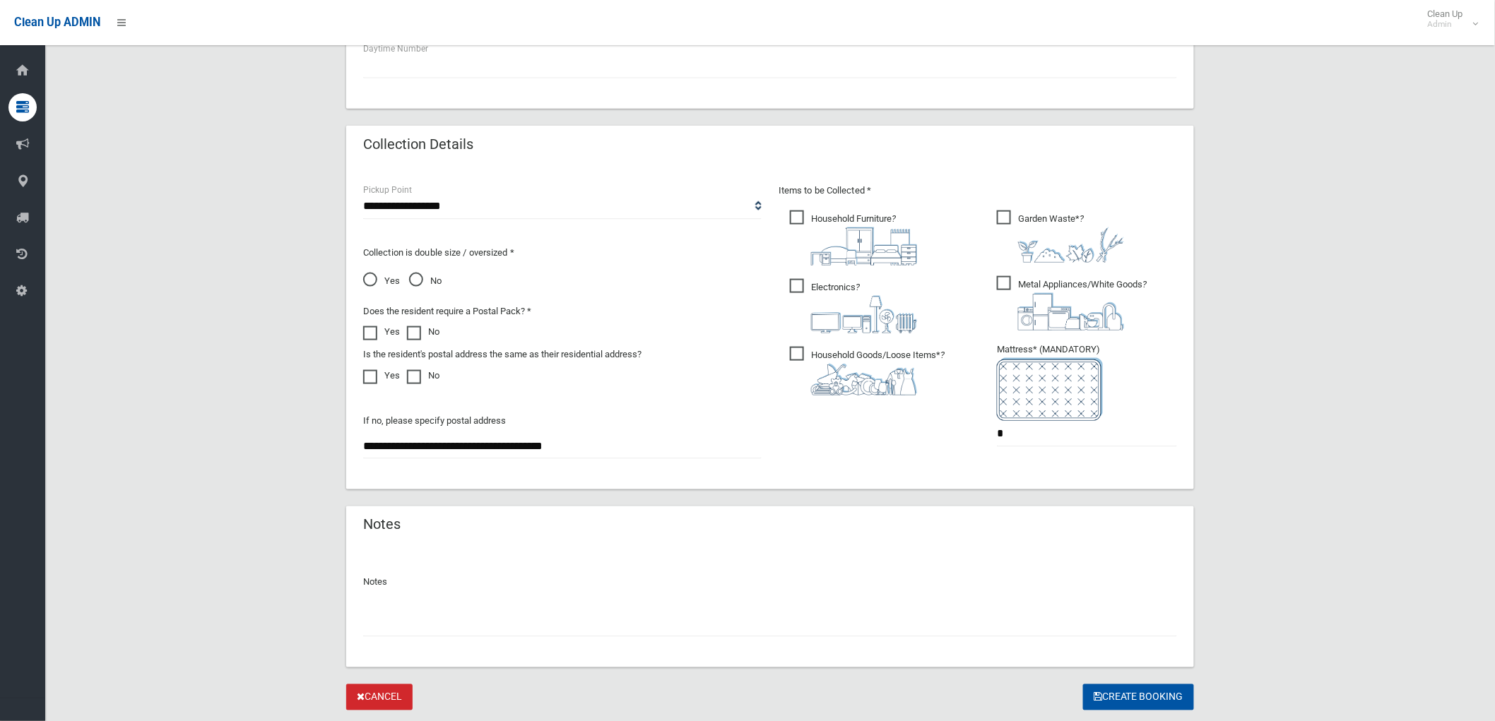
scroll to position [675, 0]
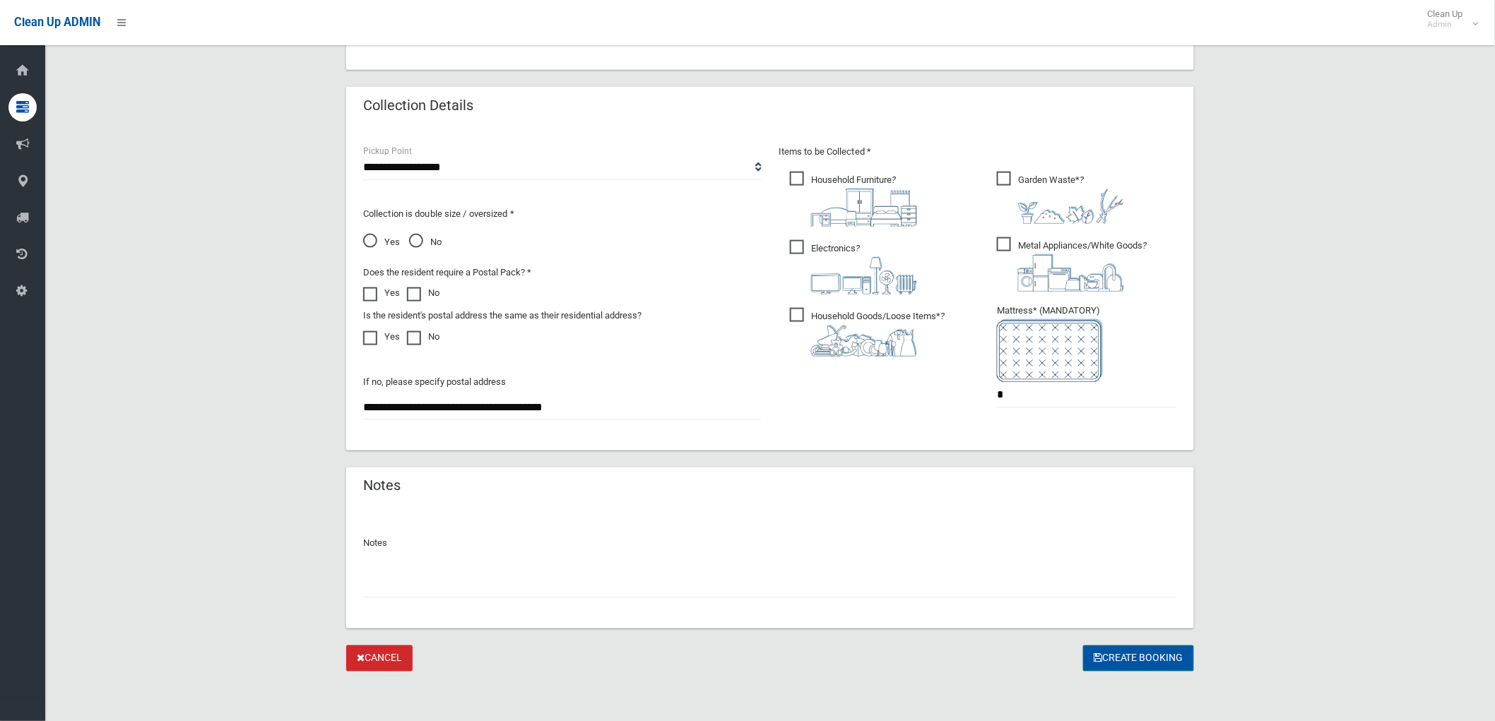
type input "**********"
click at [1145, 652] on button "Create Booking" at bounding box center [1138, 659] width 111 height 26
